Goal: Information Seeking & Learning: Learn about a topic

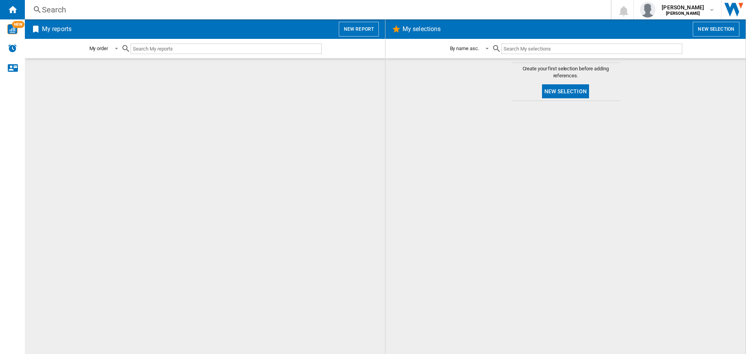
click at [60, 12] on div "Search" at bounding box center [316, 9] width 549 height 11
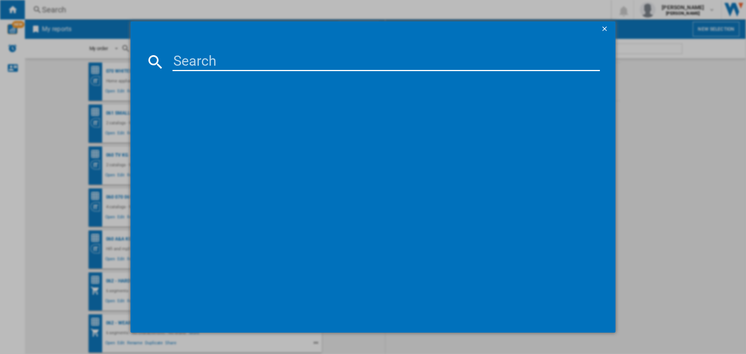
click at [216, 66] on input at bounding box center [387, 61] width 428 height 19
paste input "DEXD216RF"
type input "DEXD216RF"
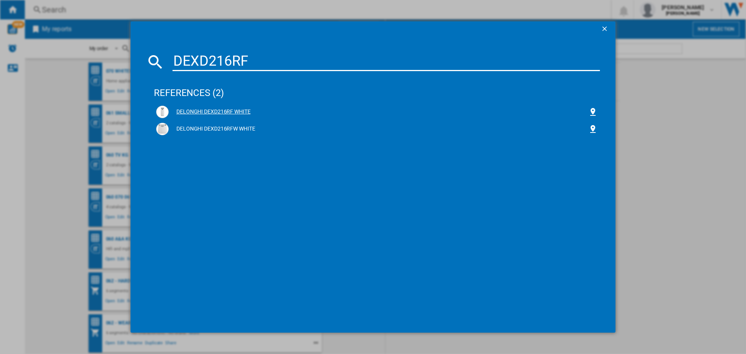
click at [246, 112] on div "DELONGHI DEXD216RF WHITE" at bounding box center [379, 112] width 420 height 8
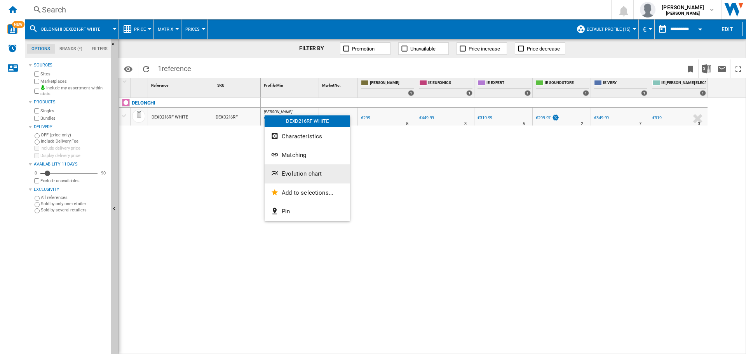
click at [300, 174] on span "Evolution chart" at bounding box center [302, 173] width 40 height 7
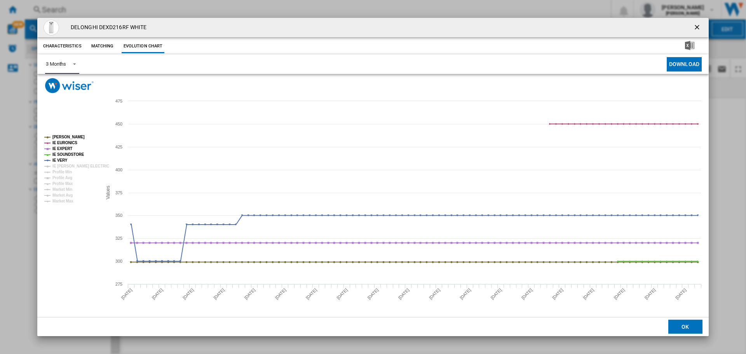
click at [70, 65] on span "Product popup" at bounding box center [72, 63] width 9 height 7
click at [72, 85] on md-option "6 Months" at bounding box center [66, 83] width 53 height 19
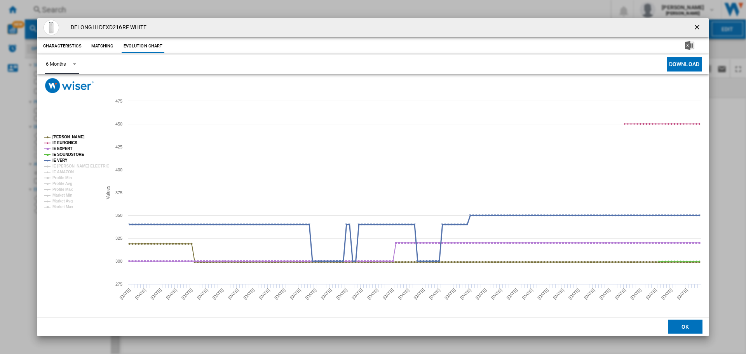
click at [60, 160] on tspan "IE VERY" at bounding box center [59, 160] width 15 height 4
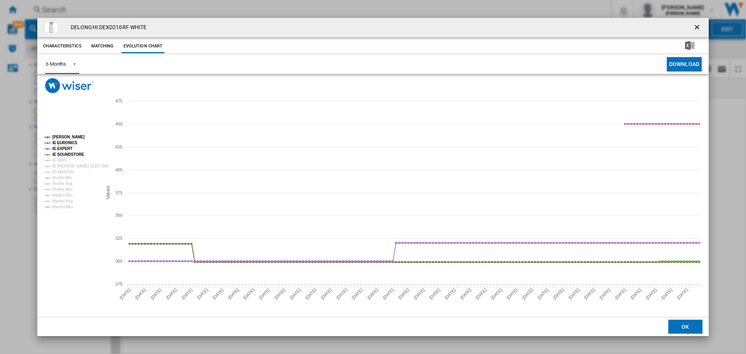
click at [63, 154] on tspan "IE SOUNDSTORE" at bounding box center [68, 154] width 32 height 4
click at [66, 148] on tspan "IE EXPERT" at bounding box center [62, 149] width 20 height 4
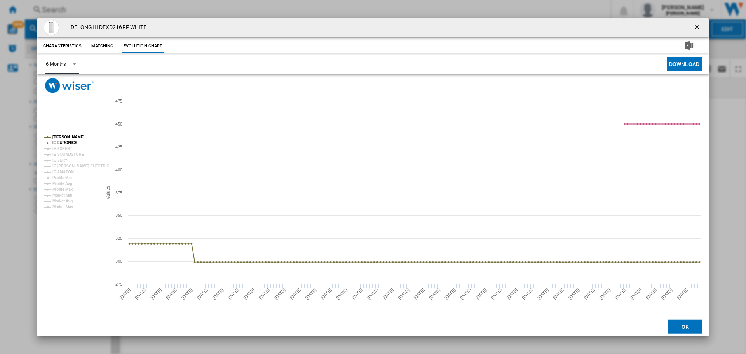
click at [66, 144] on tspan "IE EURONICS" at bounding box center [64, 143] width 25 height 4
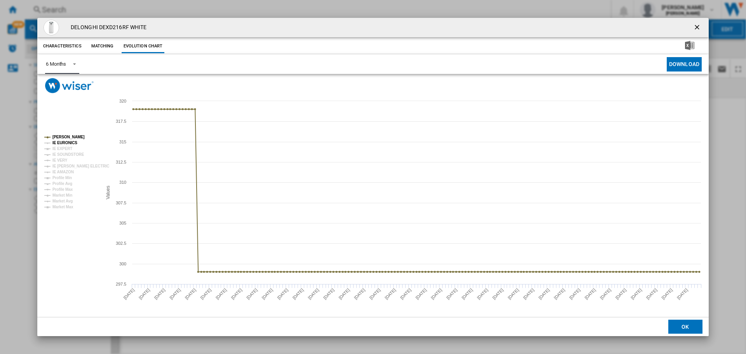
click at [66, 144] on tspan "IE EURONICS" at bounding box center [64, 143] width 25 height 4
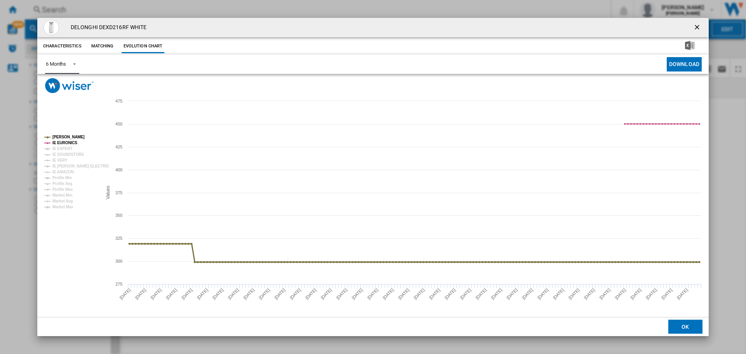
click at [66, 138] on tspan "[PERSON_NAME]" at bounding box center [68, 137] width 32 height 4
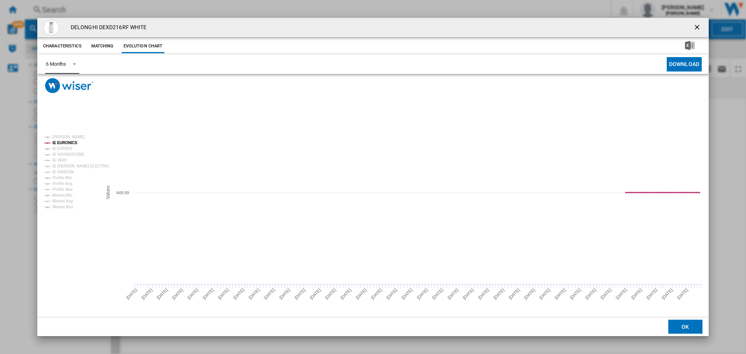
click at [67, 142] on tspan "IE EURONICS" at bounding box center [64, 143] width 25 height 4
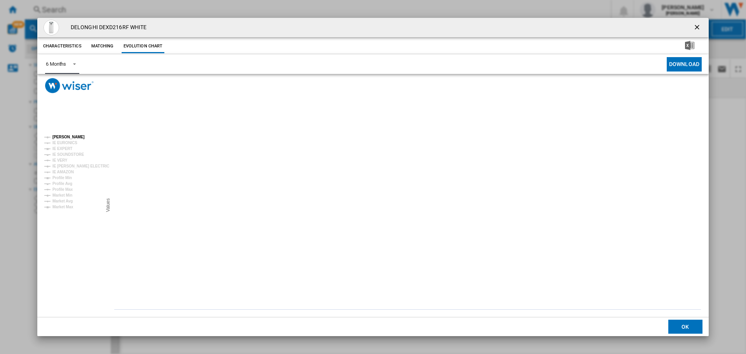
click at [67, 137] on tspan "[PERSON_NAME]" at bounding box center [68, 137] width 32 height 4
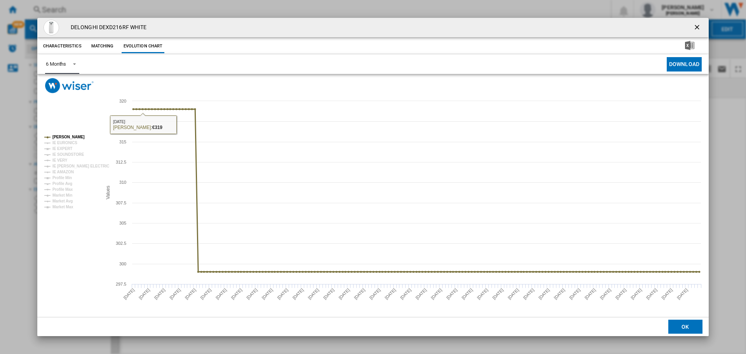
click at [62, 136] on tspan "[PERSON_NAME]" at bounding box center [68, 137] width 32 height 4
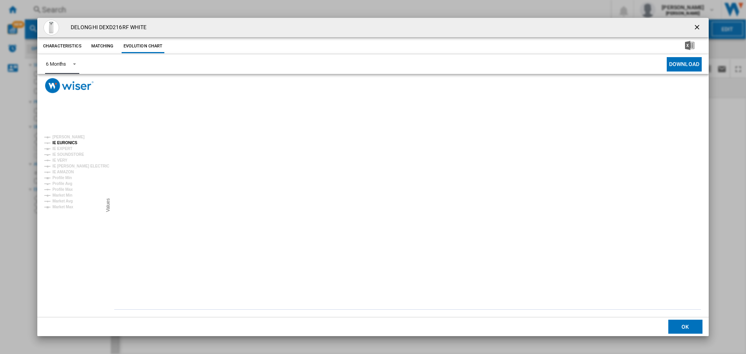
click at [63, 143] on tspan "IE EURONICS" at bounding box center [64, 143] width 25 height 4
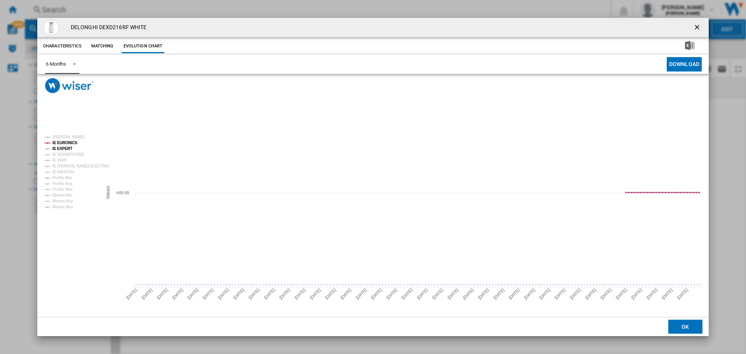
click at [64, 147] on tspan "IE EXPERT" at bounding box center [62, 149] width 20 height 4
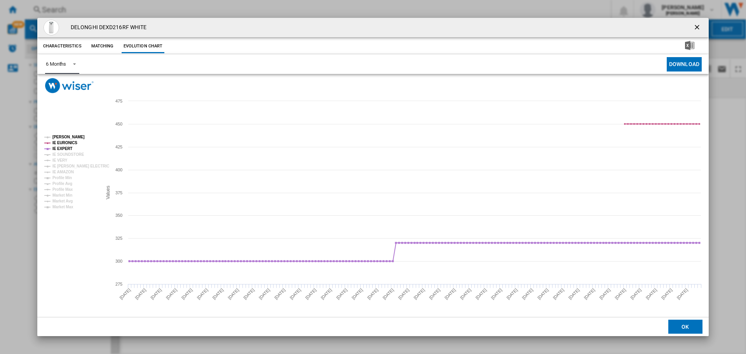
click at [68, 137] on tspan "[PERSON_NAME]" at bounding box center [68, 137] width 32 height 4
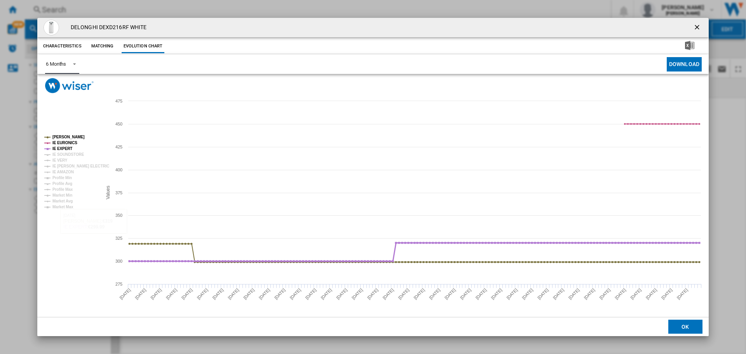
click at [59, 149] on tspan "IE EXPERT" at bounding box center [62, 149] width 20 height 4
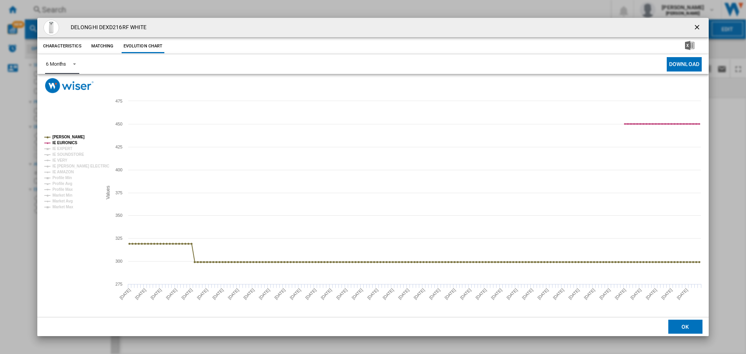
click at [66, 144] on tspan "IE EURONICS" at bounding box center [64, 143] width 25 height 4
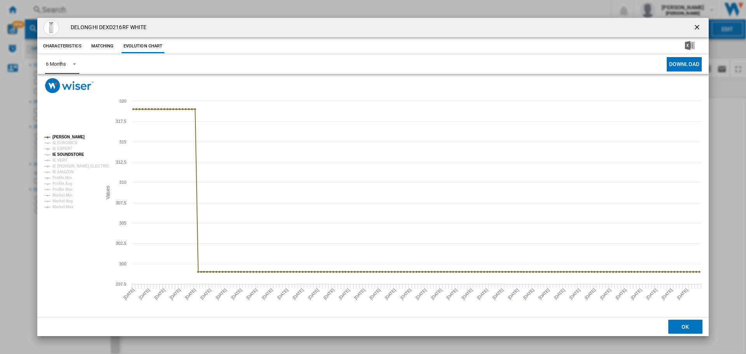
click at [67, 154] on tspan "IE SOUNDSTORE" at bounding box center [68, 154] width 32 height 4
click at [70, 156] on tspan "IE SOUNDSTORE" at bounding box center [68, 154] width 32 height 4
click at [62, 159] on tspan "IE VERY" at bounding box center [59, 160] width 15 height 4
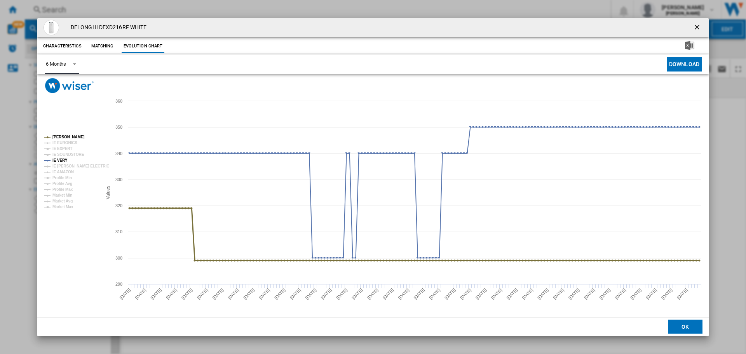
click at [61, 138] on tspan "[PERSON_NAME]" at bounding box center [68, 137] width 32 height 4
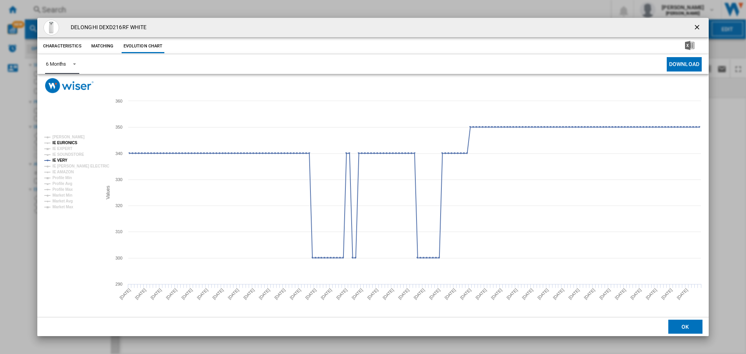
click at [62, 143] on tspan "IE EURONICS" at bounding box center [64, 143] width 25 height 4
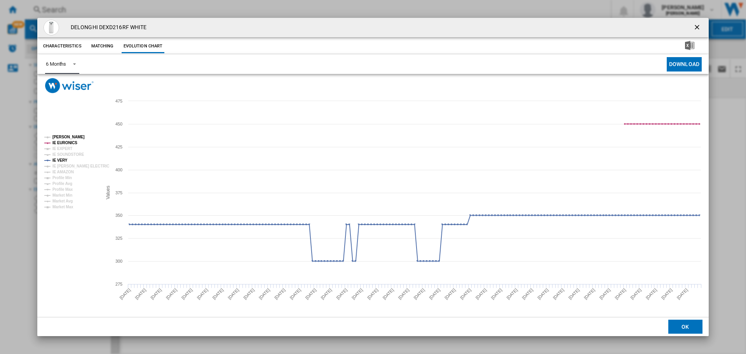
click at [63, 139] on tspan "[PERSON_NAME]" at bounding box center [68, 137] width 32 height 4
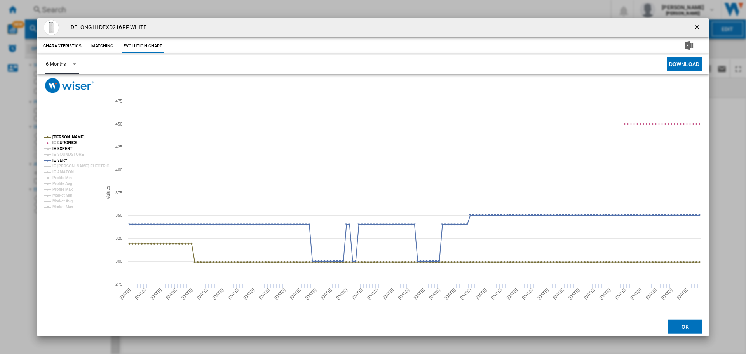
click at [65, 149] on tspan "IE EXPERT" at bounding box center [62, 149] width 20 height 4
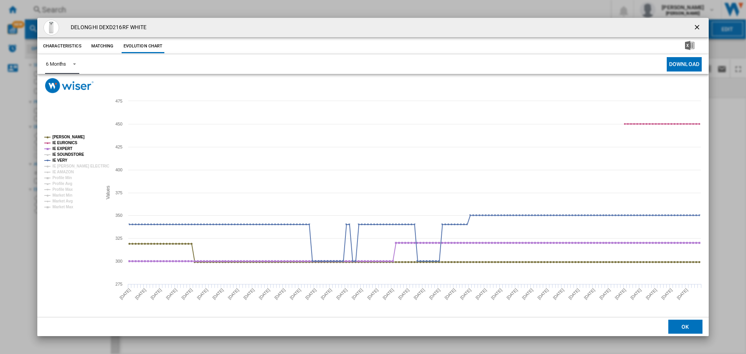
click at [64, 153] on tspan "IE SOUNDSTORE" at bounding box center [68, 154] width 32 height 4
click at [64, 159] on tspan "IE VERY" at bounding box center [59, 160] width 15 height 4
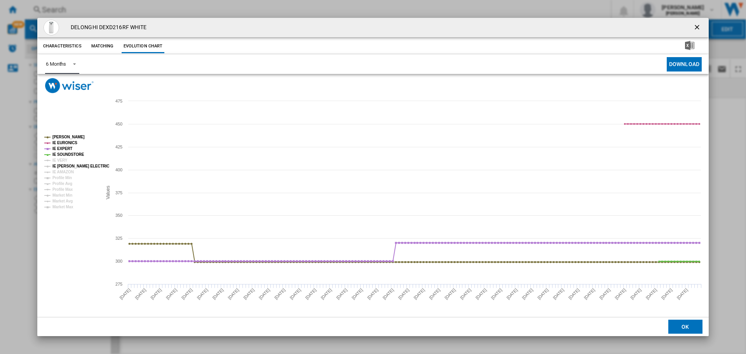
click at [62, 159] on tspan "IE VERY" at bounding box center [59, 160] width 15 height 4
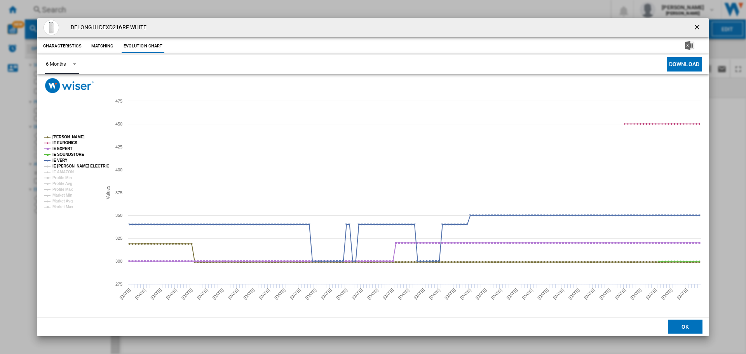
click at [70, 164] on tspan "IE [PERSON_NAME] ELECTRIC" at bounding box center [80, 166] width 57 height 4
click at [69, 172] on tspan "IE AMAZON" at bounding box center [62, 172] width 21 height 4
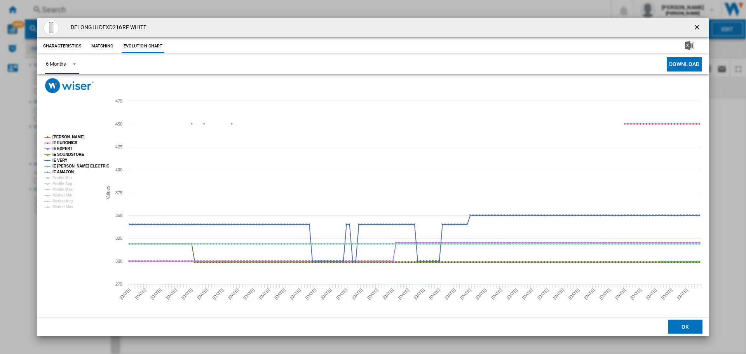
click at [69, 172] on tspan "IE AMAZON" at bounding box center [62, 172] width 21 height 4
click at [60, 147] on tspan "IE EXPERT" at bounding box center [62, 149] width 20 height 4
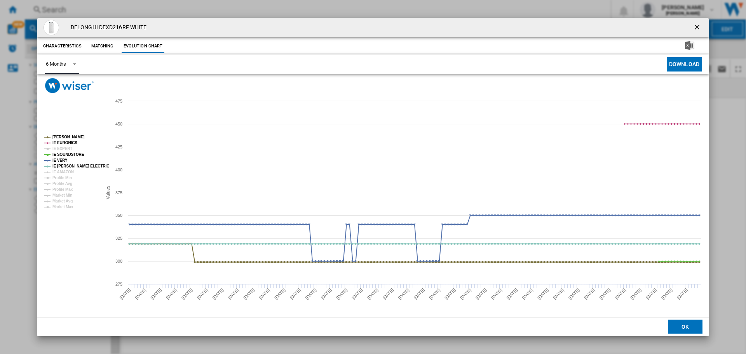
click at [60, 147] on tspan "IE EXPERT" at bounding box center [62, 149] width 20 height 4
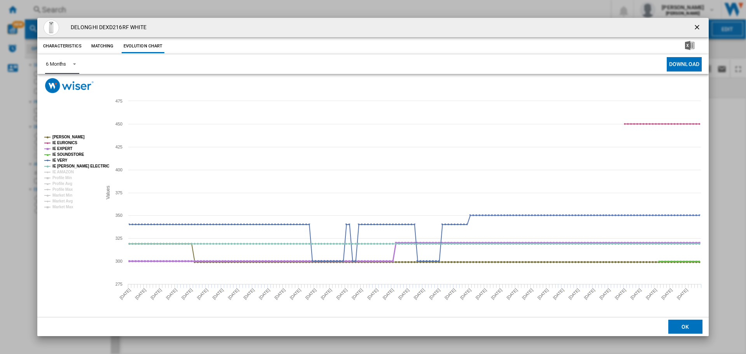
click at [60, 147] on tspan "IE EXPERT" at bounding box center [62, 149] width 20 height 4
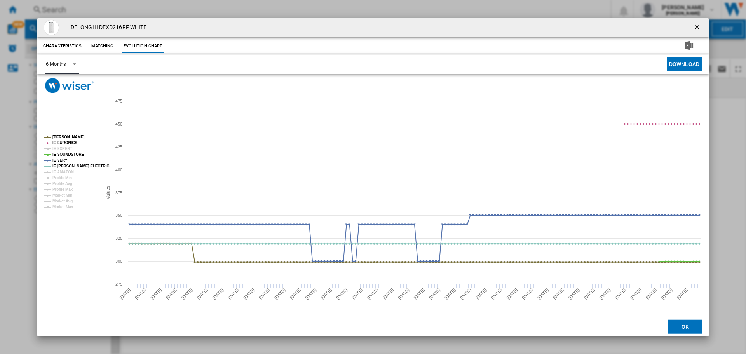
click at [60, 147] on tspan "IE EXPERT" at bounding box center [62, 149] width 20 height 4
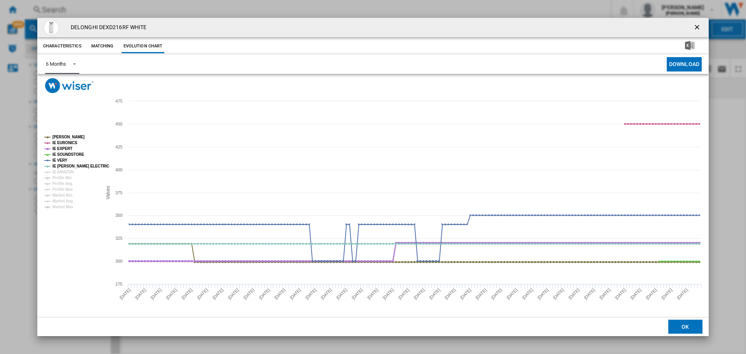
click at [60, 147] on tspan "IE EXPERT" at bounding box center [62, 149] width 20 height 4
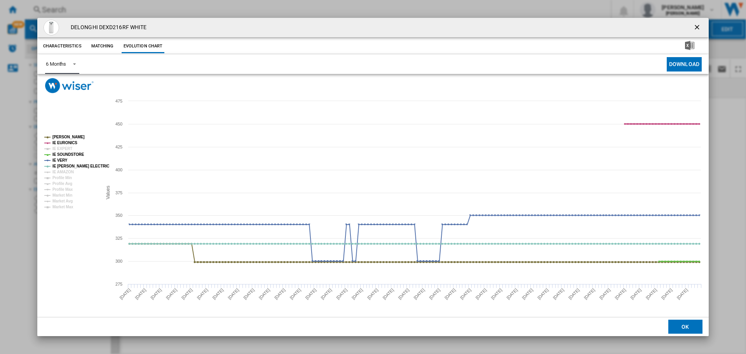
click at [62, 143] on tspan "IE EURONICS" at bounding box center [64, 143] width 25 height 4
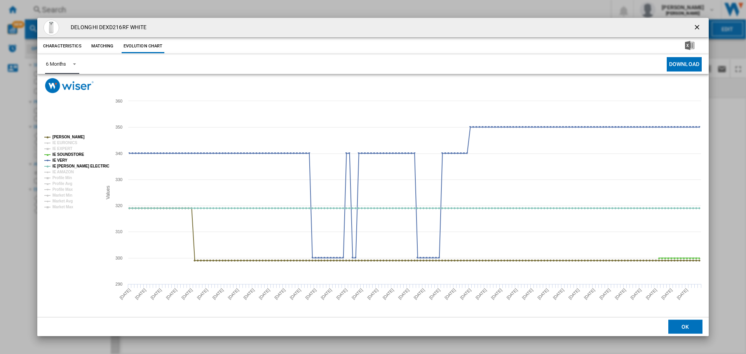
click at [62, 143] on tspan "IE EURONICS" at bounding box center [64, 143] width 25 height 4
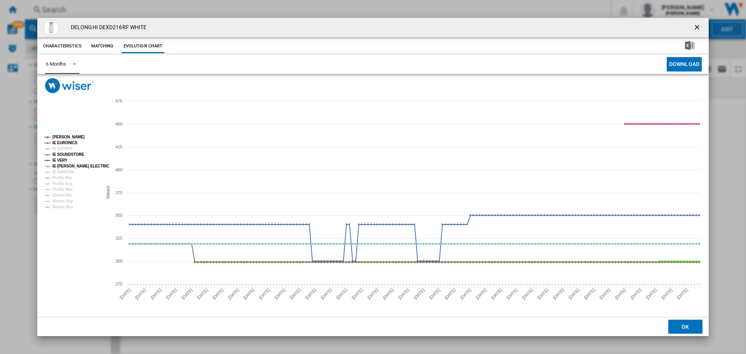
click at [63, 144] on tspan "IE EURONICS" at bounding box center [64, 143] width 25 height 4
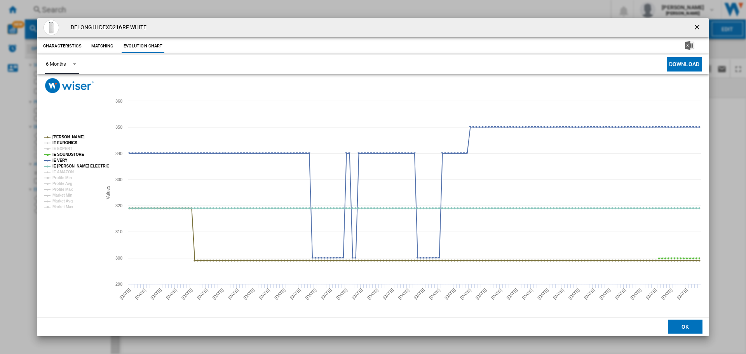
click at [67, 144] on tspan "IE EURONICS" at bounding box center [64, 143] width 25 height 4
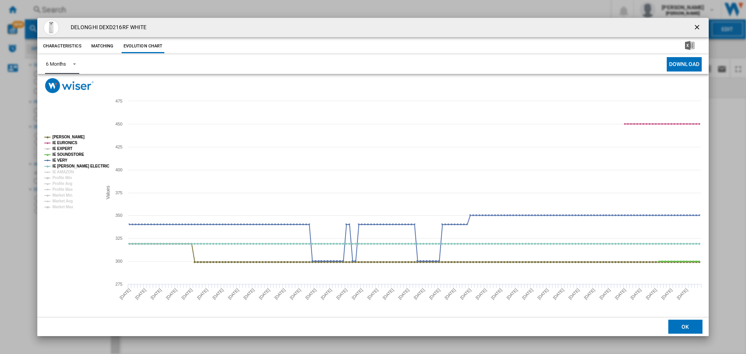
click at [66, 150] on tspan "IE EXPERT" at bounding box center [62, 149] width 20 height 4
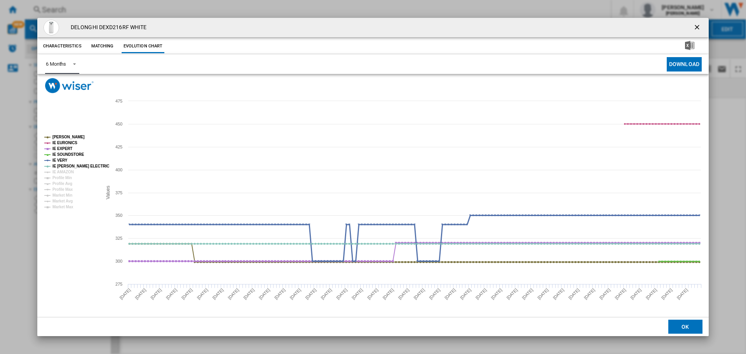
click at [65, 161] on tspan "IE VERY" at bounding box center [59, 160] width 15 height 4
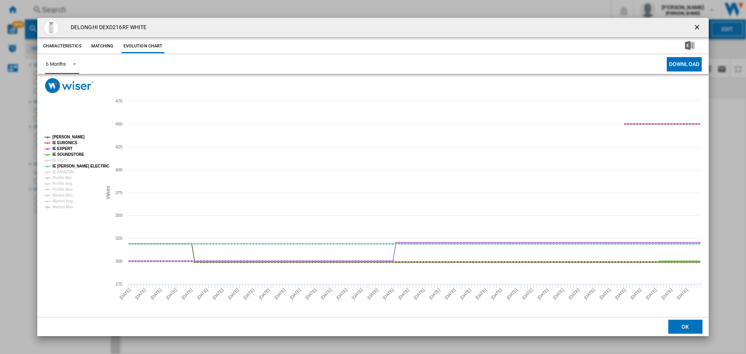
click at [65, 155] on tspan "IE SOUNDSTORE" at bounding box center [68, 154] width 32 height 4
click at [66, 167] on tspan "IE [PERSON_NAME] ELECTRIC" at bounding box center [80, 166] width 57 height 4
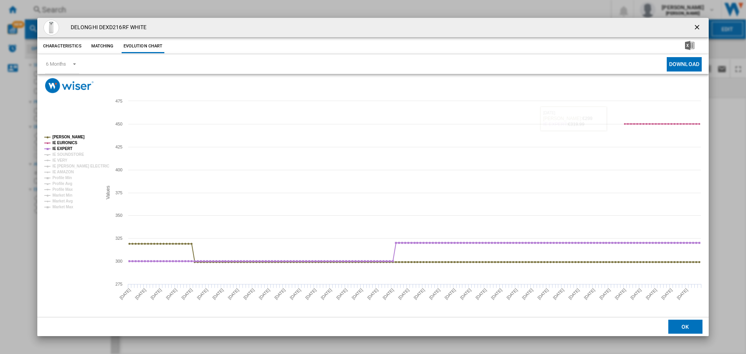
click at [698, 28] on ng-md-icon "getI18NText('BUTTONS.CLOSE_DIALOG')" at bounding box center [697, 27] width 9 height 9
